Goal: Task Accomplishment & Management: Manage account settings

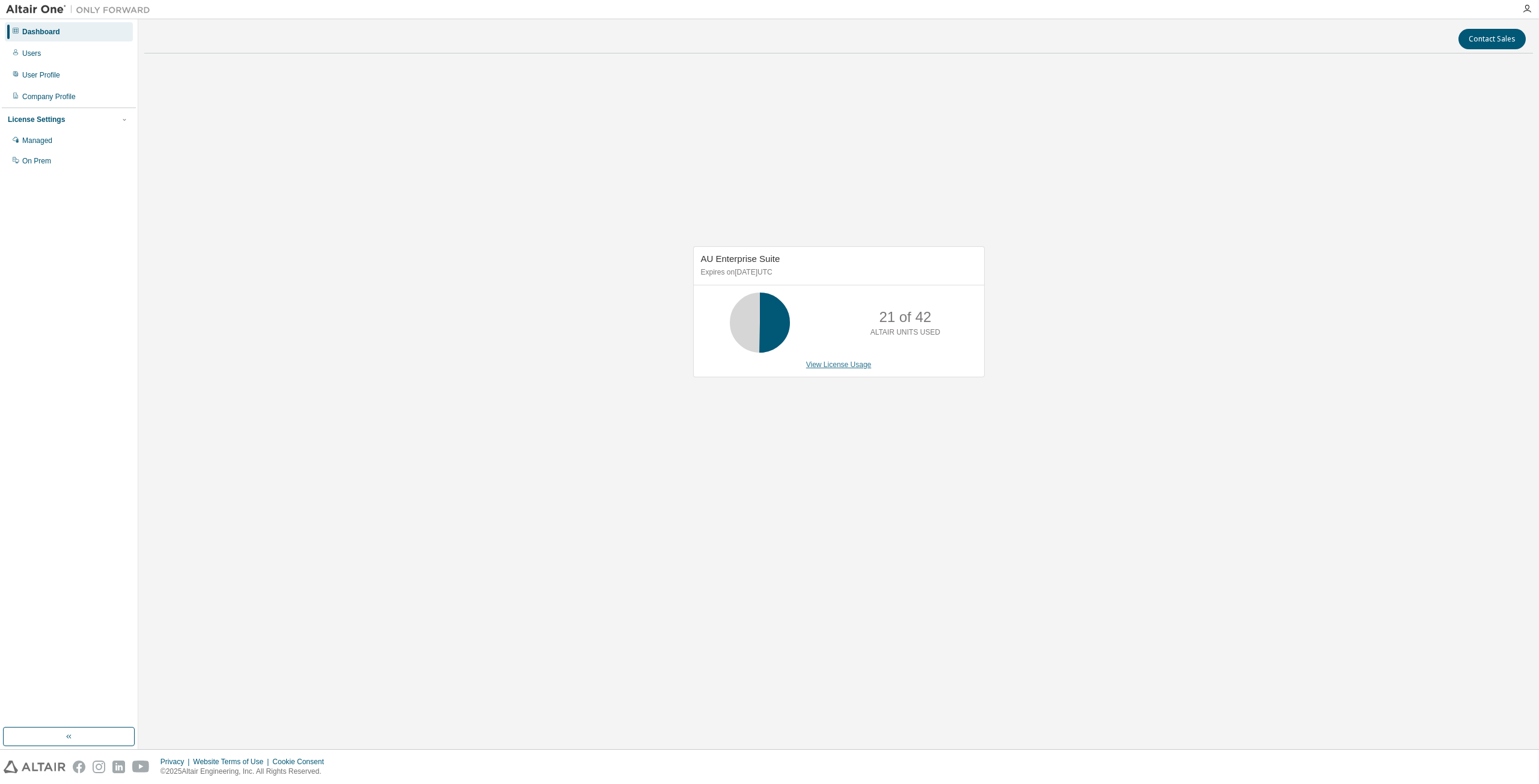
click at [860, 366] on link "View License Usage" at bounding box center [839, 364] width 66 height 8
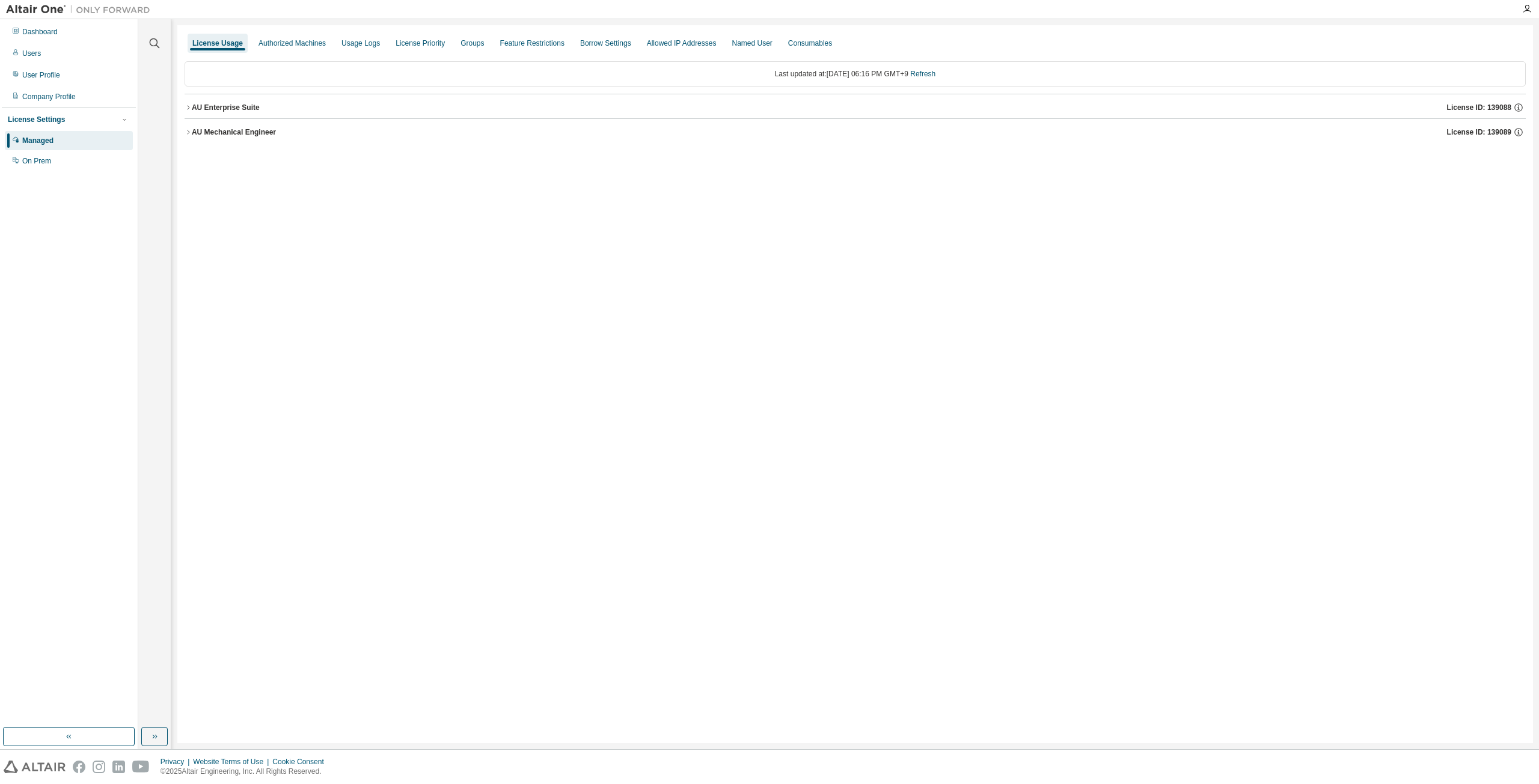
click at [187, 127] on button "AU Mechanical Engineer License ID: 139089" at bounding box center [855, 132] width 1341 height 26
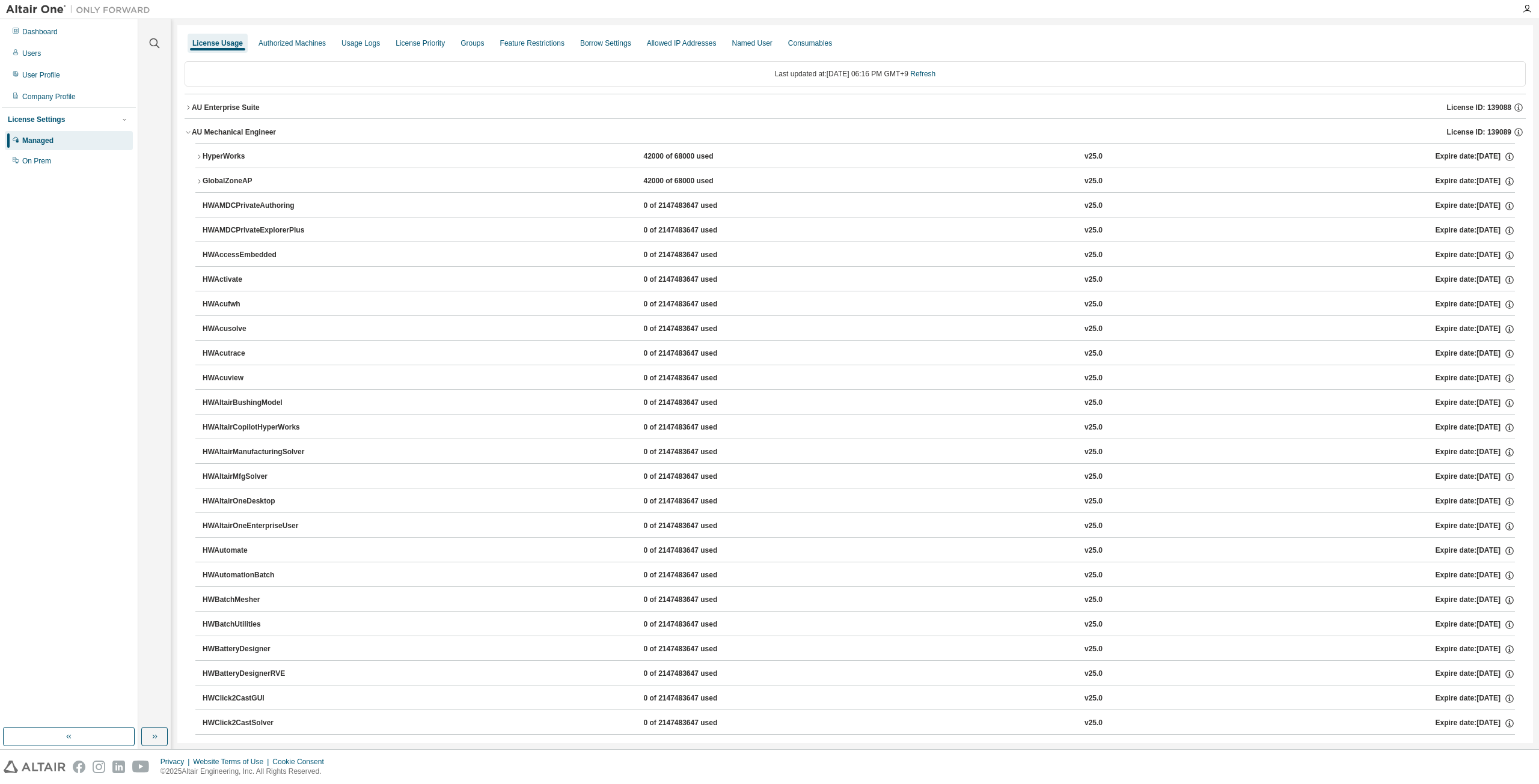
click at [187, 107] on icon "button" at bounding box center [188, 107] width 7 height 7
click at [188, 106] on icon "button" at bounding box center [188, 107] width 7 height 7
click at [188, 107] on icon "button" at bounding box center [188, 107] width 7 height 7
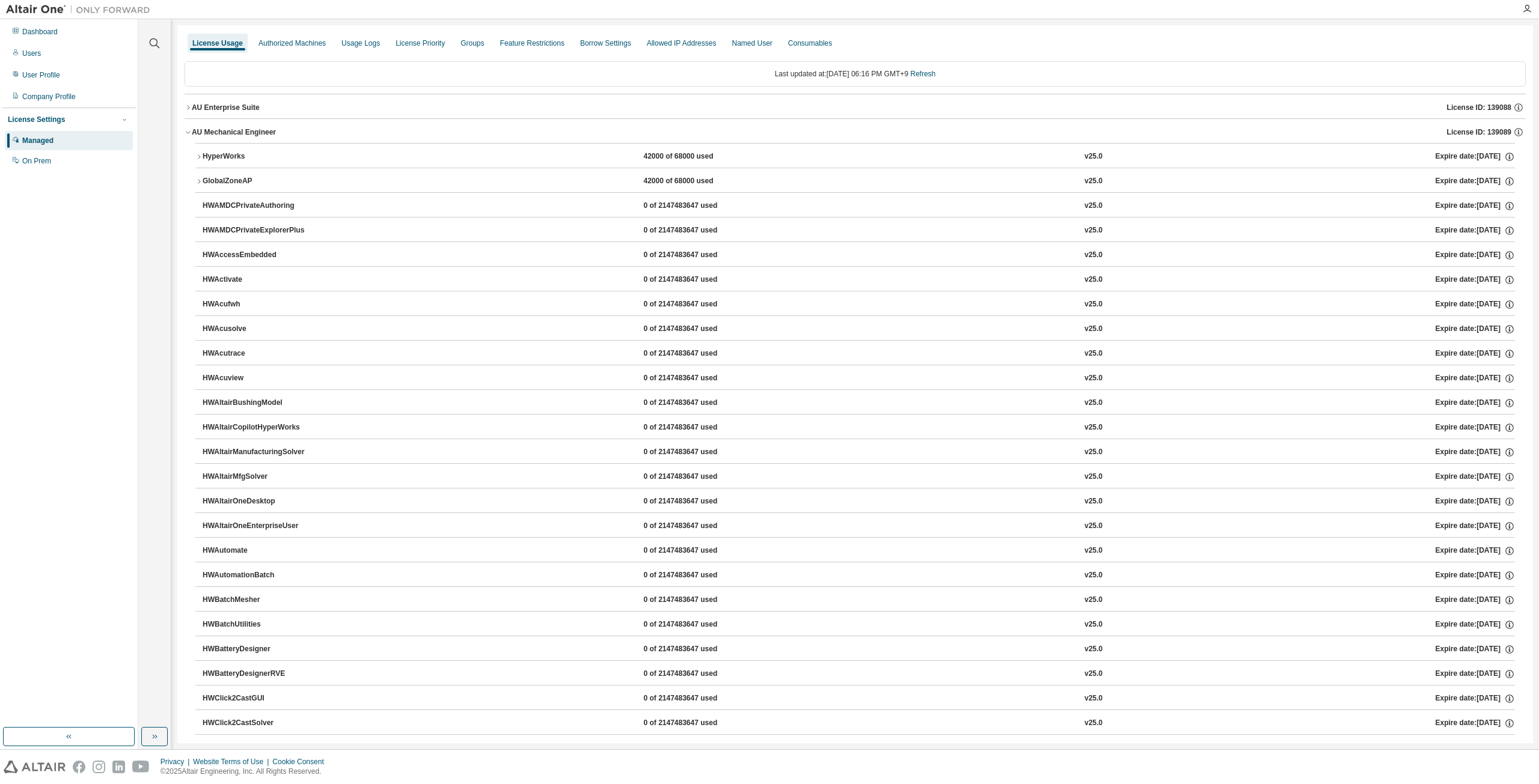
click at [195, 130] on div "AU Mechanical Engineer" at bounding box center [234, 132] width 84 height 10
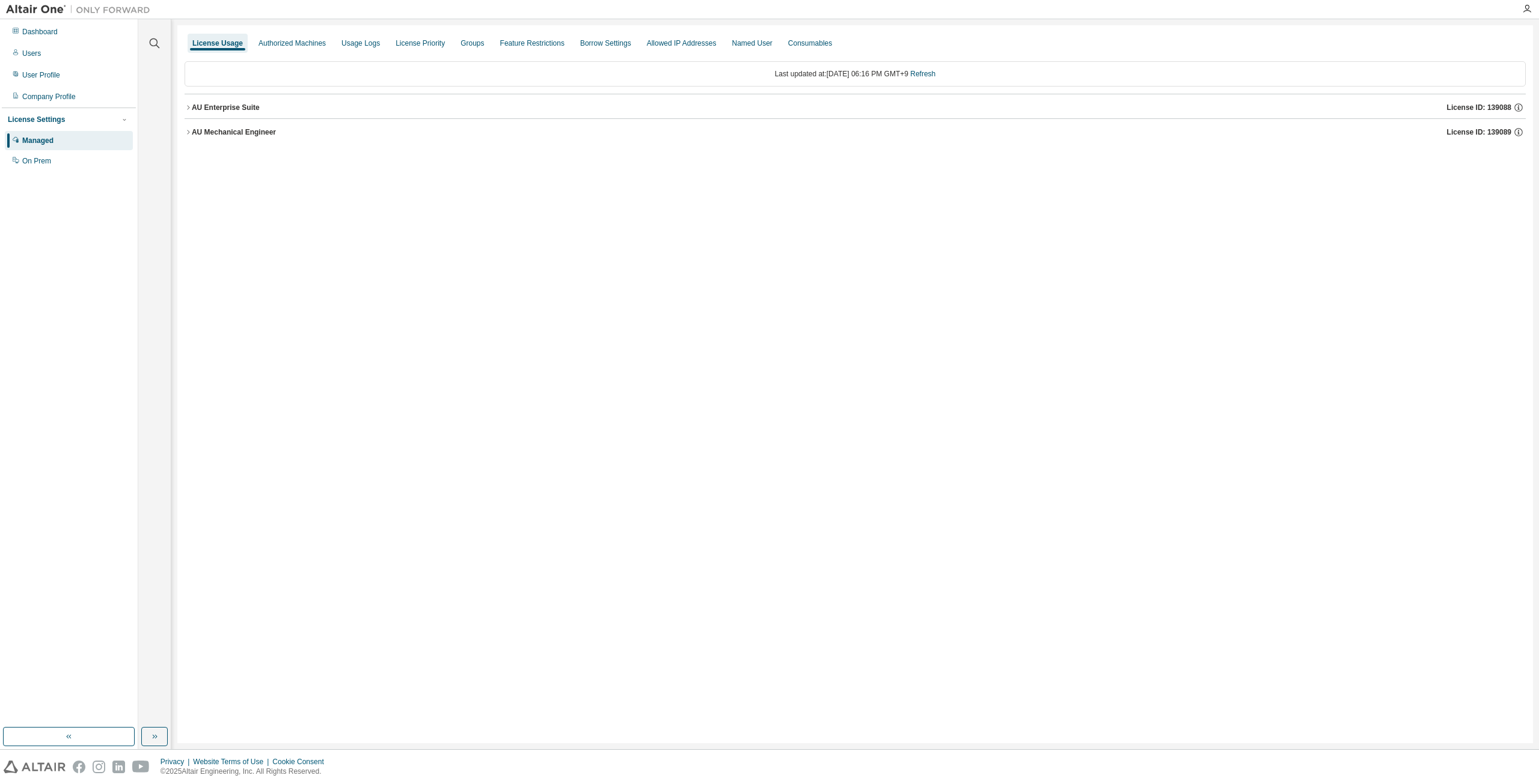
click at [194, 130] on div "AU Mechanical Engineer" at bounding box center [234, 132] width 84 height 10
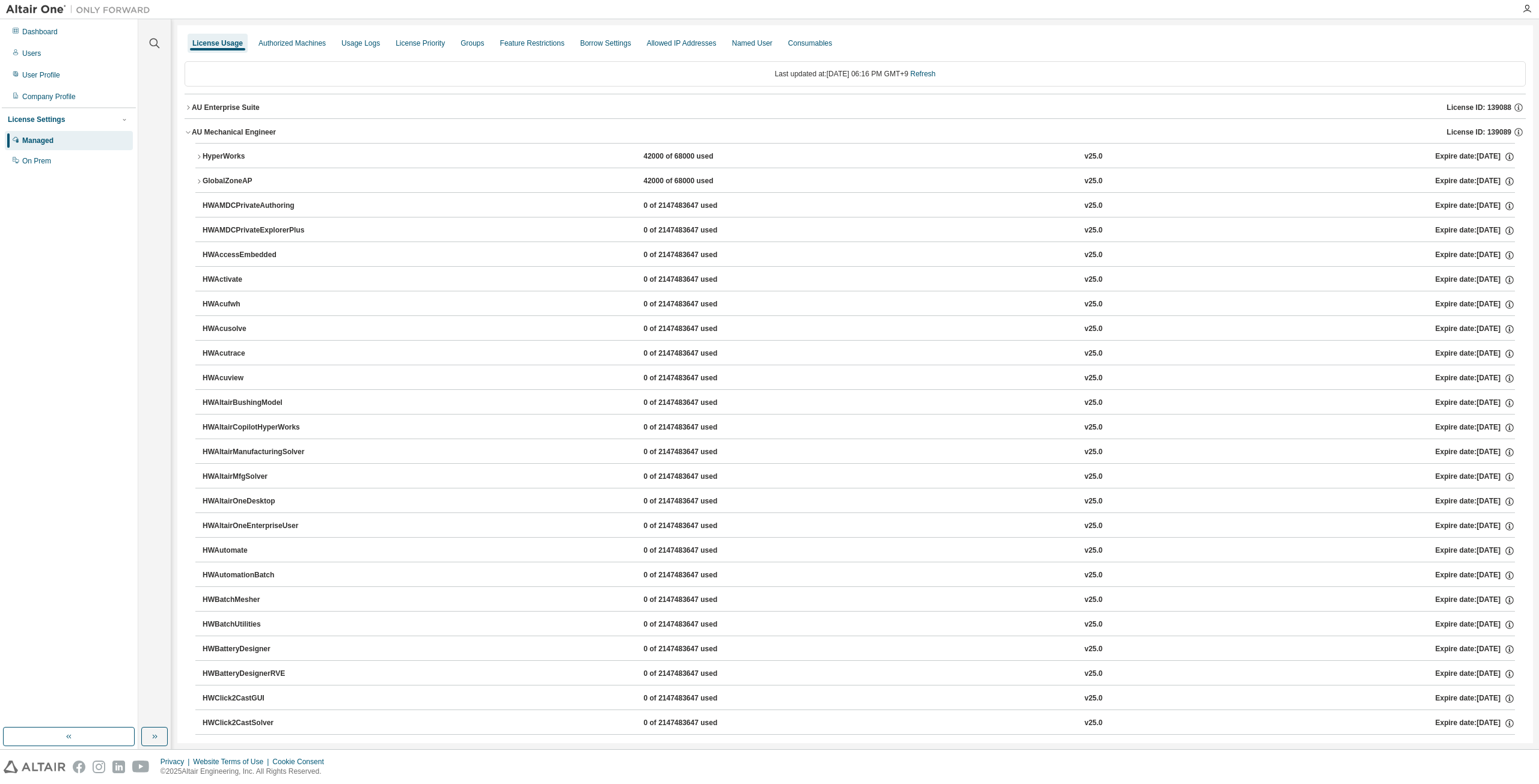
click at [190, 109] on icon "button" at bounding box center [188, 107] width 7 height 7
click at [1529, 5] on icon "button" at bounding box center [1526, 9] width 10 height 10
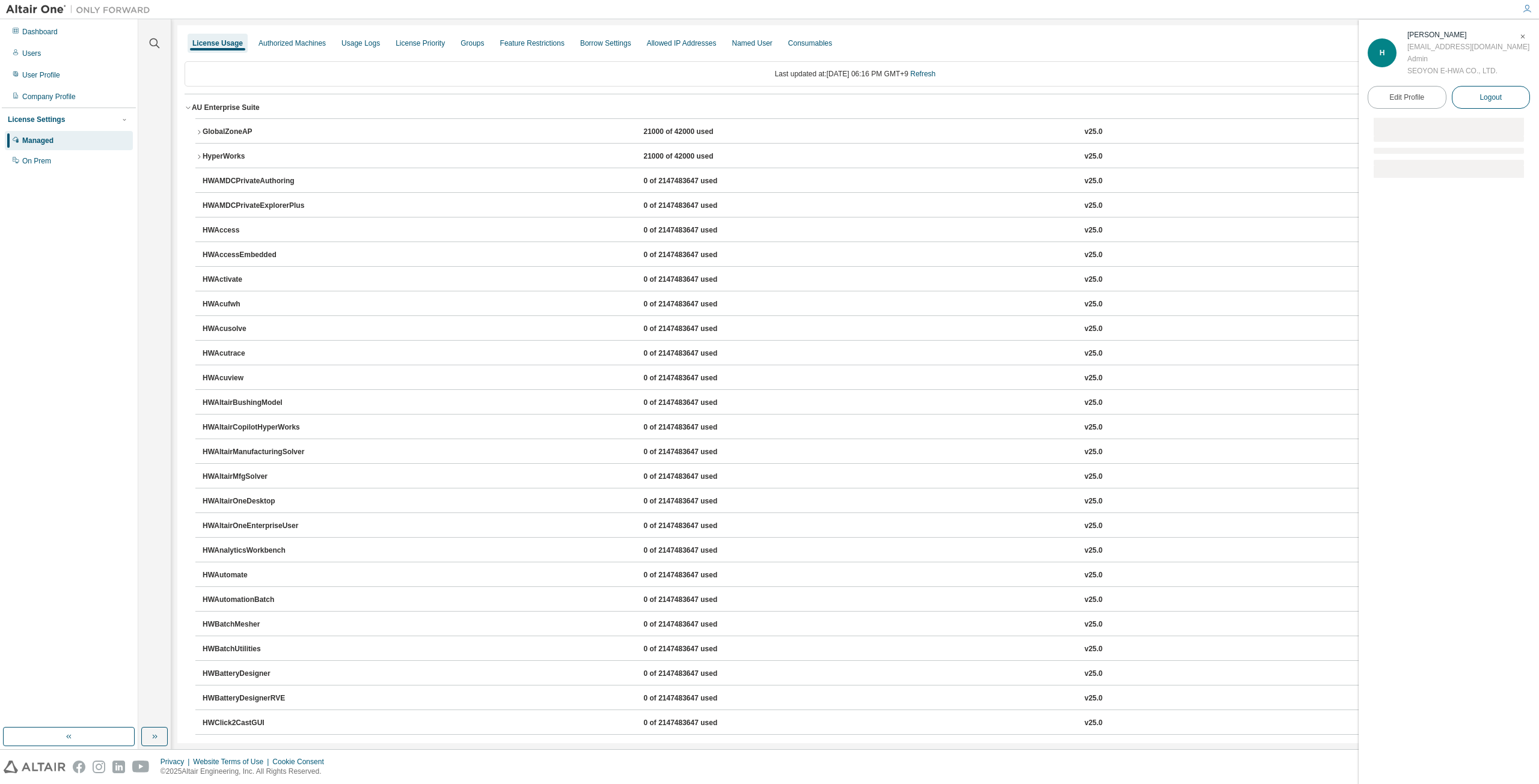
click at [1480, 99] on span "Logout" at bounding box center [1490, 97] width 22 height 12
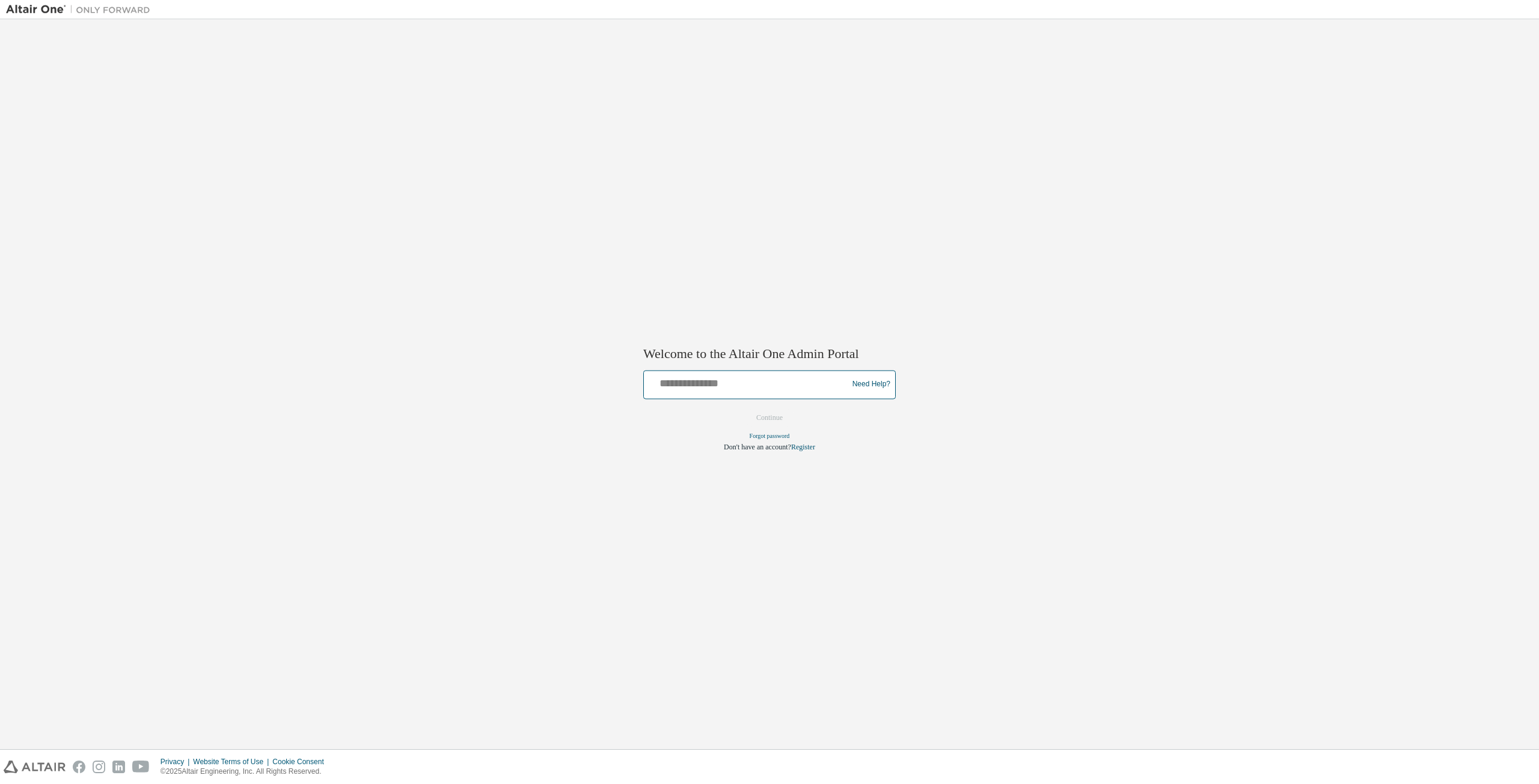
click at [757, 383] on input "text" at bounding box center [747, 381] width 197 height 17
type input "**********"
click at [767, 419] on button "Continue" at bounding box center [769, 418] width 52 height 18
